Goal: Information Seeking & Learning: Learn about a topic

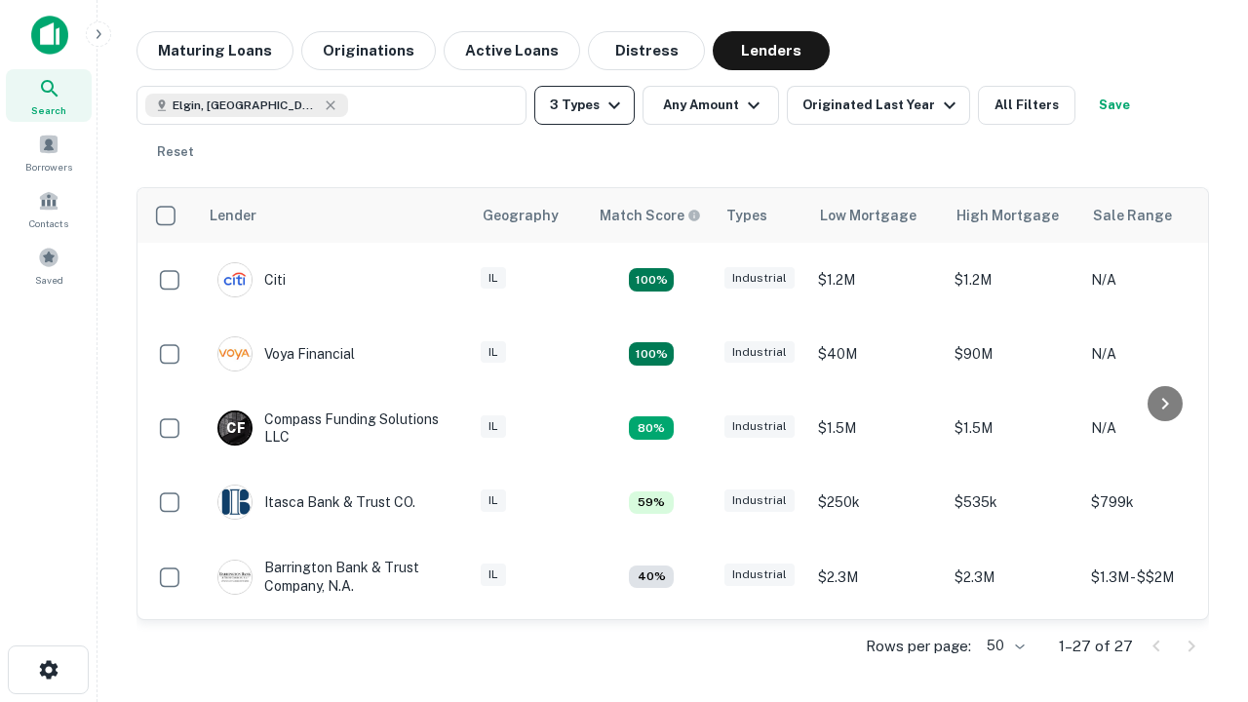
click at [584, 105] on button "3 Types" at bounding box center [584, 105] width 100 height 39
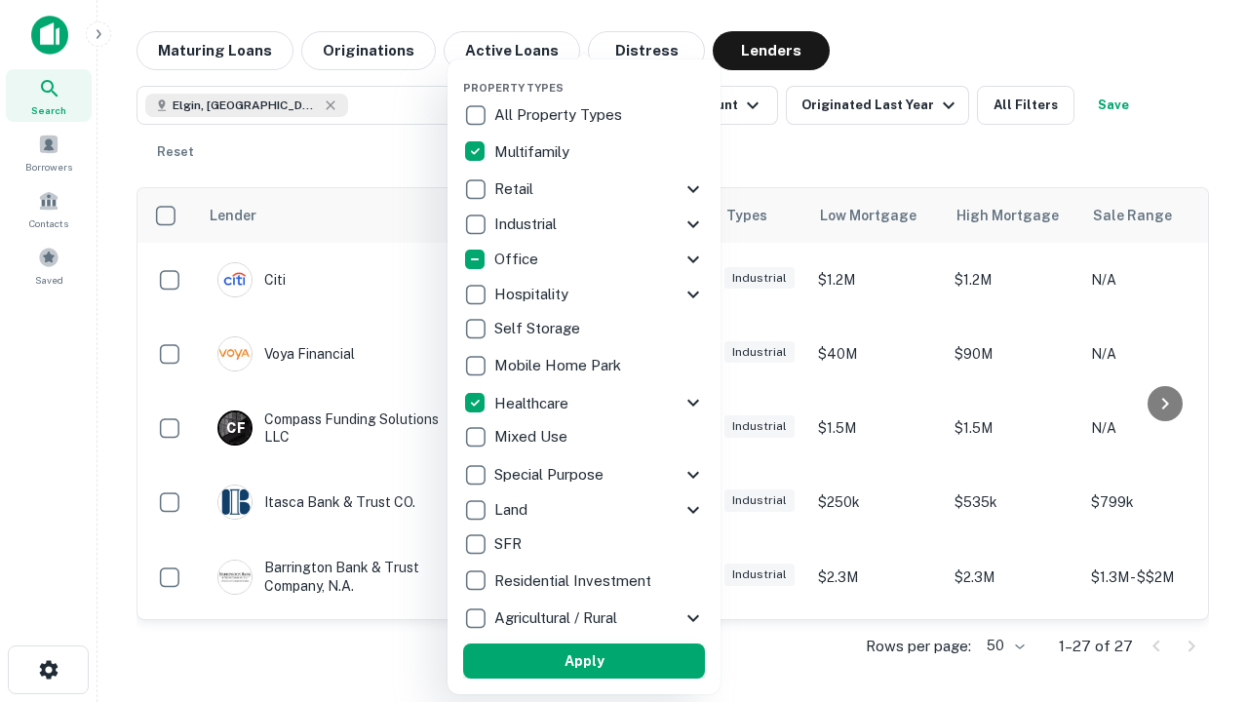
click at [584, 661] on button "Apply" at bounding box center [584, 661] width 242 height 35
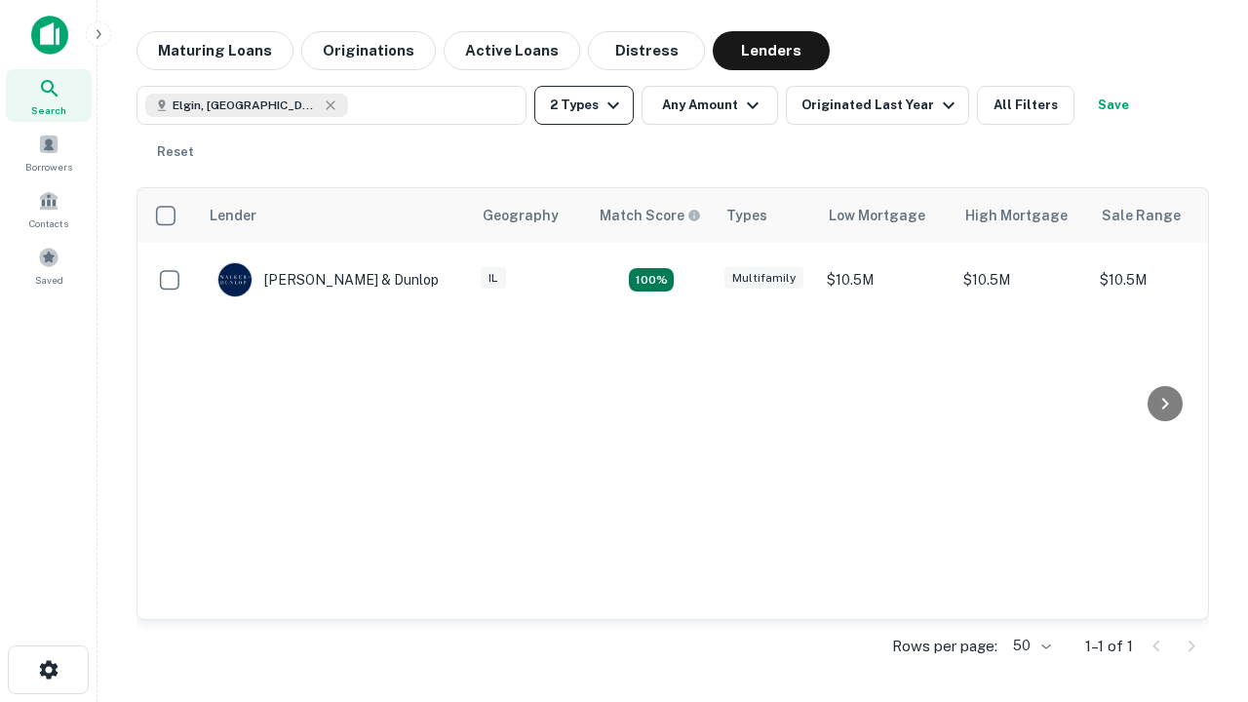
click at [584, 105] on button "2 Types" at bounding box center [583, 105] width 99 height 39
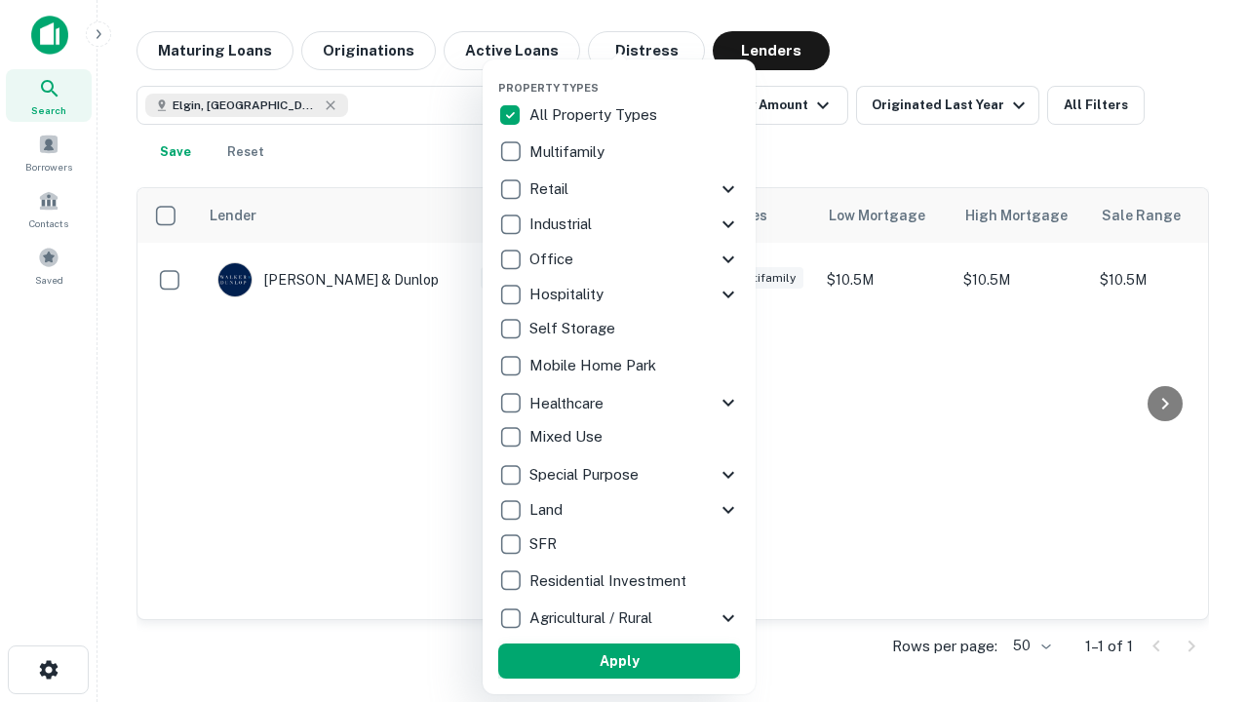
click at [619, 661] on button "Apply" at bounding box center [619, 661] width 242 height 35
